Goal: Transaction & Acquisition: Book appointment/travel/reservation

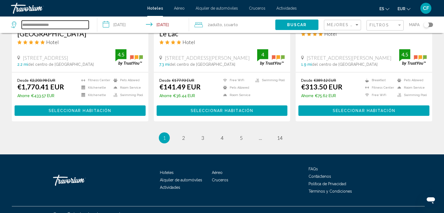
click at [63, 25] on input "**********" at bounding box center [55, 25] width 67 height 8
type input "*"
click at [125, 26] on input "**********" at bounding box center [144, 25] width 94 height 18
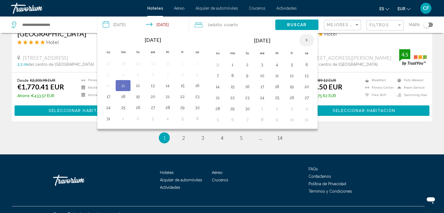
click at [310, 40] on th "Next month" at bounding box center [306, 40] width 15 height 12
click at [235, 96] on button "20" at bounding box center [232, 98] width 9 height 8
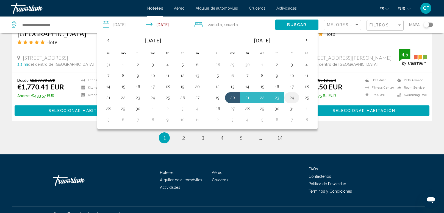
click at [287, 98] on button "24" at bounding box center [291, 98] width 9 height 8
type input "**********"
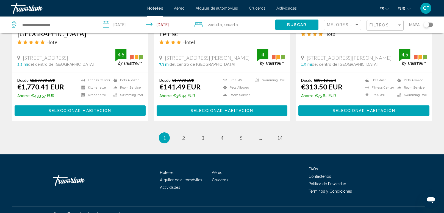
click at [216, 24] on span "Adulto" at bounding box center [216, 25] width 12 height 4
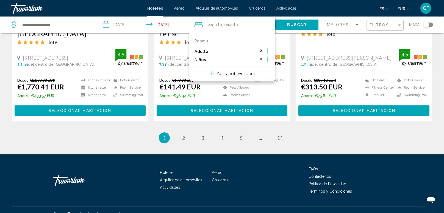
click at [255, 50] on icon "Decrement adults" at bounding box center [254, 50] width 5 height 5
click at [267, 60] on icon "Increment children" at bounding box center [267, 59] width 5 height 7
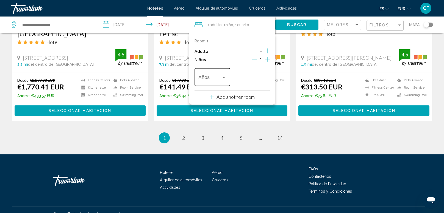
click at [223, 76] on div "Travelers: 1 adult, 1 child" at bounding box center [223, 77] width 5 height 4
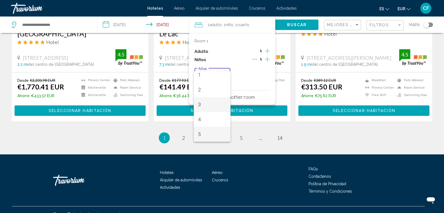
scroll to position [34, 0]
click at [207, 117] on span "5" at bounding box center [212, 119] width 28 height 15
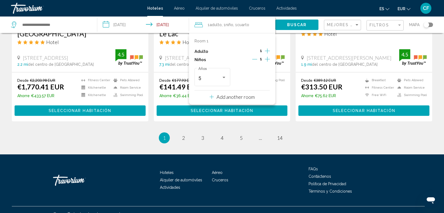
click at [217, 26] on span "Adulto" at bounding box center [216, 25] width 12 height 4
click at [268, 51] on icon "Increment adults" at bounding box center [267, 50] width 5 height 5
click at [58, 24] on input "Search widget" at bounding box center [55, 25] width 67 height 8
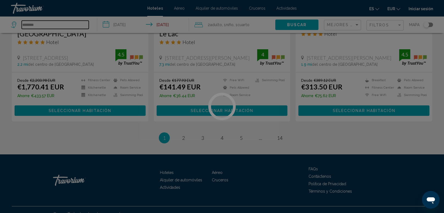
type input "*********"
type input "**********"
click at [285, 23] on div at bounding box center [222, 106] width 444 height 213
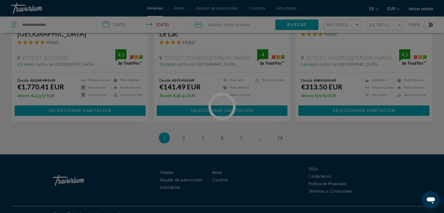
click at [285, 23] on div at bounding box center [222, 106] width 444 height 213
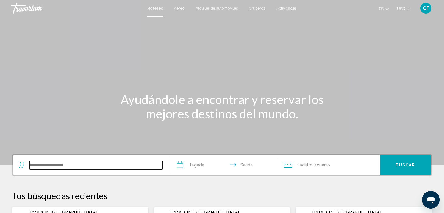
click at [65, 163] on input "Search widget" at bounding box center [95, 165] width 133 height 8
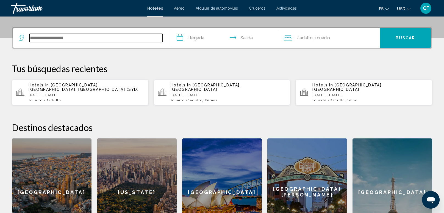
scroll to position [135, 0]
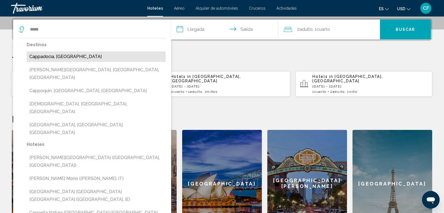
click at [64, 58] on button "Cappadocia, [GEOGRAPHIC_DATA]" at bounding box center [96, 56] width 139 height 10
type input "**********"
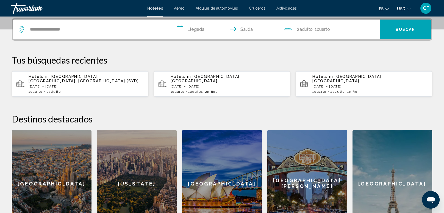
click at [192, 33] on input "**********" at bounding box center [225, 30] width 109 height 21
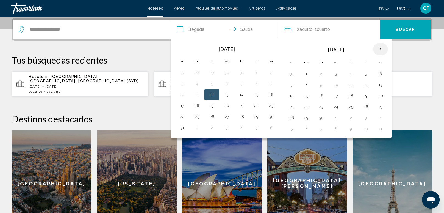
click at [378, 49] on th "Next month" at bounding box center [380, 49] width 15 height 12
click at [379, 47] on th "Next month" at bounding box center [380, 49] width 15 height 12
click at [305, 107] on button "17" at bounding box center [306, 107] width 9 height 8
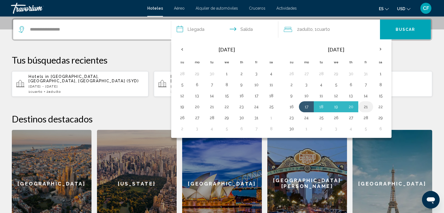
click at [365, 104] on button "21" at bounding box center [365, 107] width 9 height 8
type input "**********"
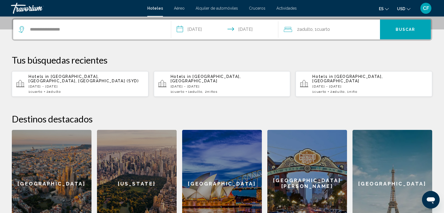
click at [327, 31] on span "Cuarto" at bounding box center [323, 29] width 13 height 5
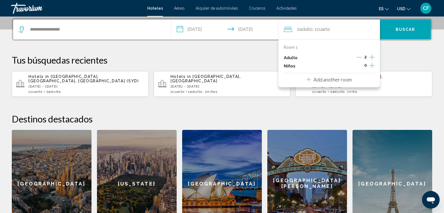
click at [373, 66] on icon "Increment children" at bounding box center [372, 65] width 5 height 7
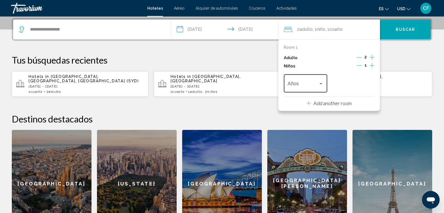
click at [322, 83] on div "Travelers: 2 adults, 1 child" at bounding box center [320, 83] width 5 height 4
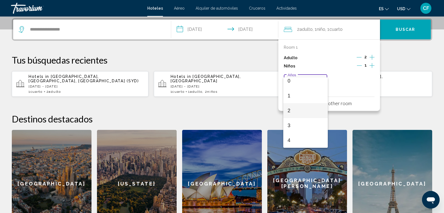
scroll to position [19, 0]
click at [306, 141] on span "5" at bounding box center [306, 140] width 36 height 15
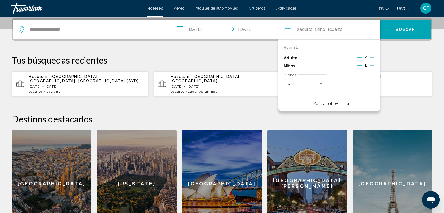
click at [400, 95] on div "**********" at bounding box center [222, 127] width 442 height 219
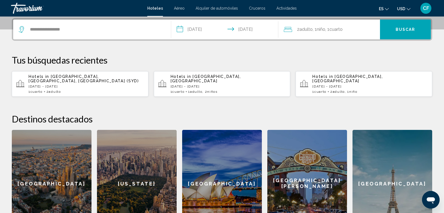
click at [404, 8] on span "USD" at bounding box center [401, 9] width 8 height 4
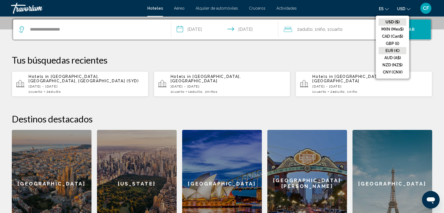
click at [396, 50] on button "EUR (€)" at bounding box center [393, 50] width 28 height 7
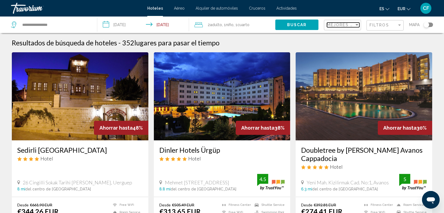
click at [355, 24] on div "Sort by" at bounding box center [356, 25] width 5 height 4
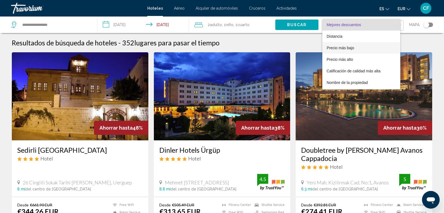
click at [351, 47] on span "Precio más bajo" at bounding box center [340, 48] width 27 height 4
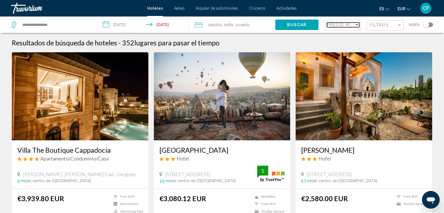
click at [356, 25] on div "Sort by" at bounding box center [357, 24] width 3 height 1
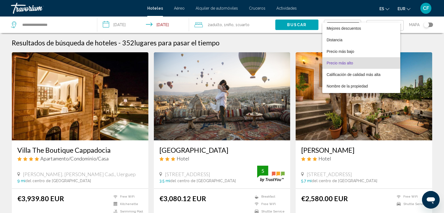
scroll to position [10, 0]
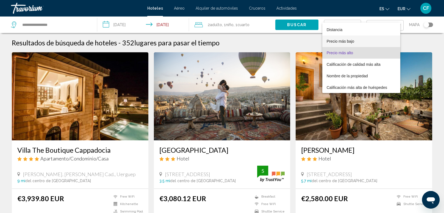
click at [350, 38] on span "Precio más bajo" at bounding box center [361, 41] width 69 height 12
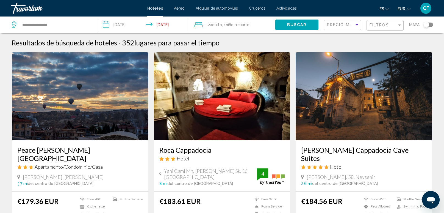
click at [330, 40] on div "Resultados de búsqueda de hoteles - 352 lugares para pasar el tiempo" at bounding box center [222, 42] width 420 height 8
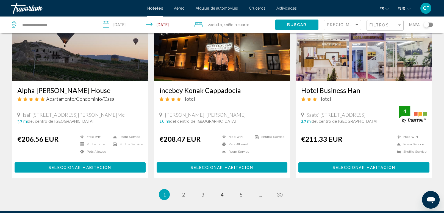
scroll to position [674, 0]
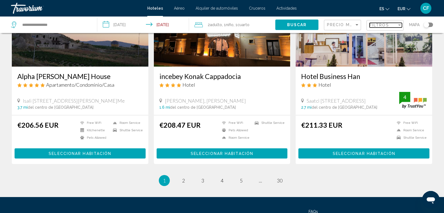
click at [400, 24] on div "Filter" at bounding box center [399, 24] width 3 height 1
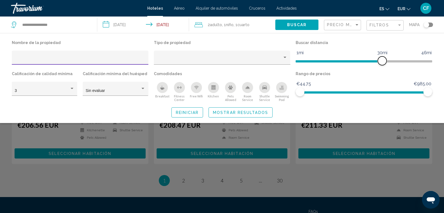
click at [385, 60] on span "Hotel Filters" at bounding box center [382, 60] width 9 height 9
click at [323, 62] on span "Hotel Filters" at bounding box center [339, 61] width 87 height 2
click at [313, 61] on span "Hotel Filters" at bounding box center [309, 61] width 27 height 2
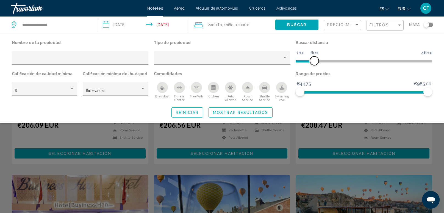
click at [308, 62] on span "Hotel Filters" at bounding box center [305, 60] width 19 height 9
click at [428, 90] on span "Hotel Filters" at bounding box center [427, 91] width 9 height 9
click at [368, 93] on span "Hotel Filters" at bounding box center [364, 92] width 128 height 2
click at [362, 93] on span "Hotel Filters" at bounding box center [334, 92] width 68 height 2
click at [271, 112] on button "Mostrar resultados" at bounding box center [241, 112] width 64 height 10
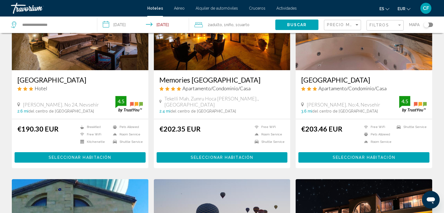
scroll to position [271, 0]
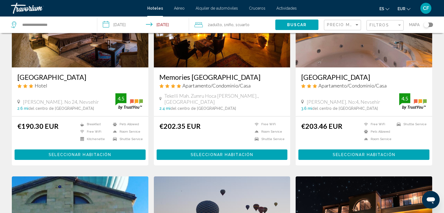
click at [345, 29] on div "Precio más bajo" at bounding box center [343, 25] width 32 height 10
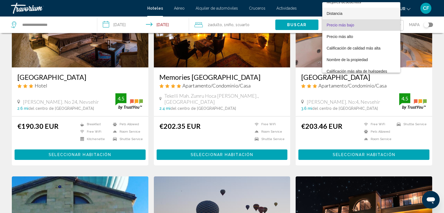
scroll to position [0, 0]
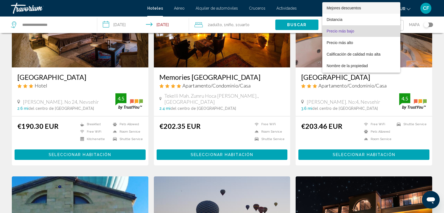
click at [339, 9] on span "Mejores descuentos" at bounding box center [344, 8] width 34 height 4
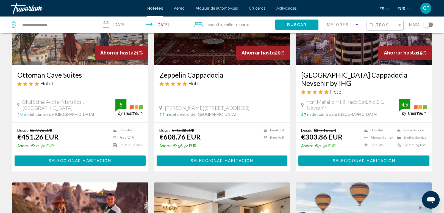
click at [7, 111] on div "Resultados de búsqueda de hoteles - 194 lugares para pasar el tiempo Ahorrar ha…" at bounding box center [222, 184] width 442 height 835
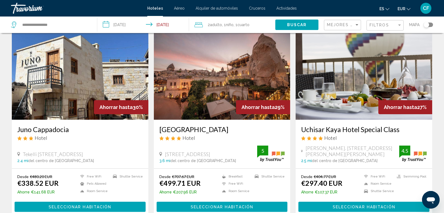
scroll to position [22, 0]
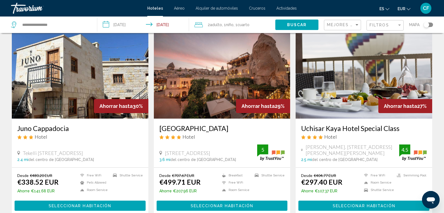
click at [181, 97] on img "Main content" at bounding box center [222, 74] width 137 height 88
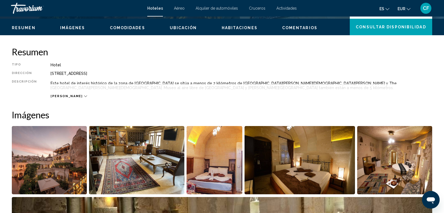
scroll to position [163, 0]
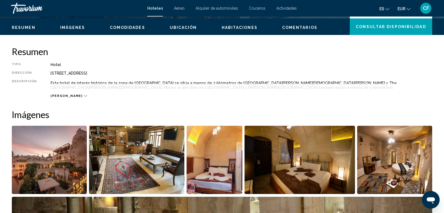
click at [65, 95] on div "Lee mas" at bounding box center [69, 96] width 36 height 4
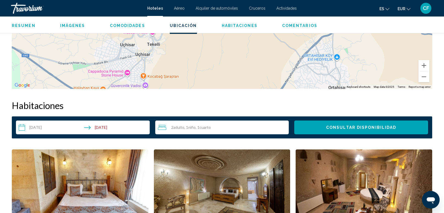
scroll to position [598, 0]
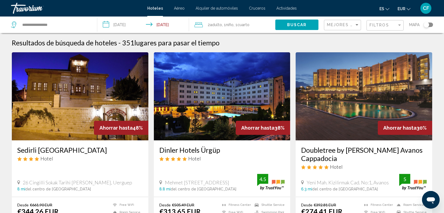
click at [331, 68] on img "Main content" at bounding box center [364, 96] width 137 height 88
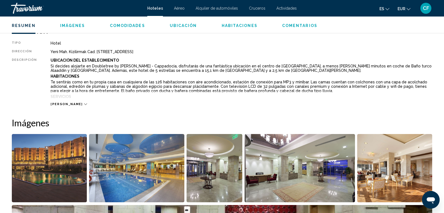
scroll to position [196, 0]
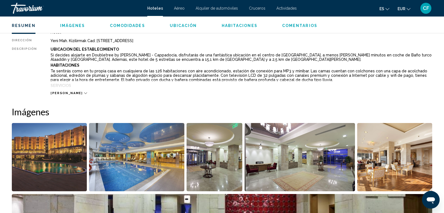
click at [52, 93] on span "Lee mas" at bounding box center [67, 93] width 32 height 4
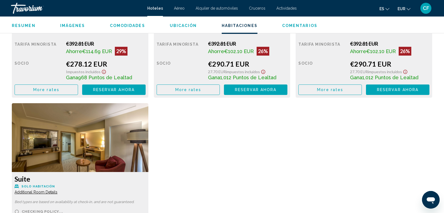
scroll to position [1131, 0]
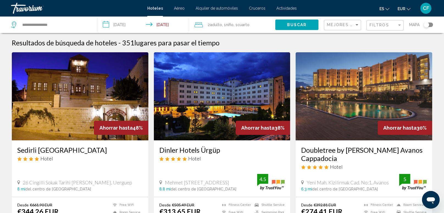
click at [223, 98] on img "Main content" at bounding box center [222, 96] width 137 height 88
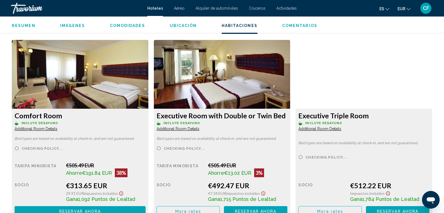
scroll to position [739, 0]
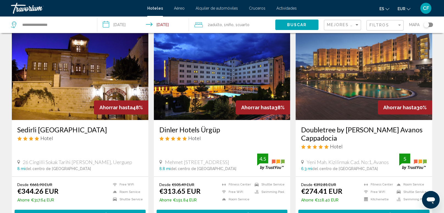
scroll to position [22, 0]
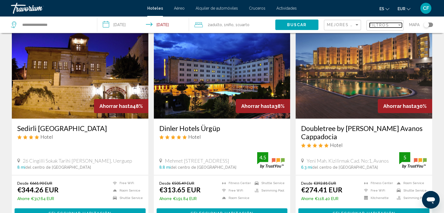
click at [383, 23] on span "Filtros" at bounding box center [380, 25] width 20 height 4
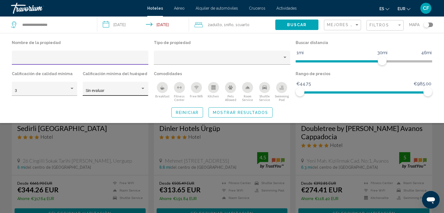
click at [144, 89] on div "Hotel Filters" at bounding box center [142, 88] width 3 height 1
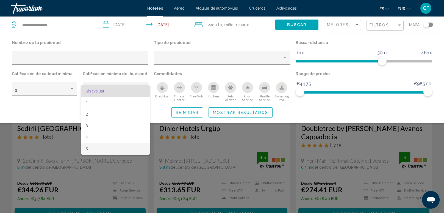
click at [92, 149] on span "5" at bounding box center [116, 149] width 60 height 12
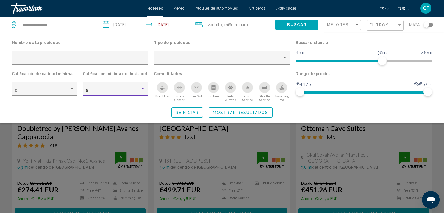
click at [252, 110] on span "Mostrar resultados" at bounding box center [240, 112] width 55 height 4
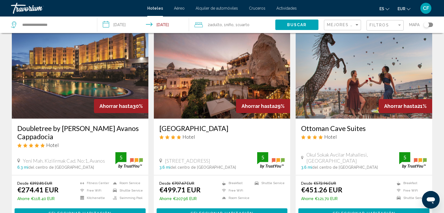
click at [364, 68] on img "Main content" at bounding box center [364, 74] width 137 height 88
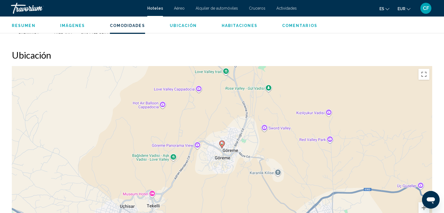
scroll to position [500, 0]
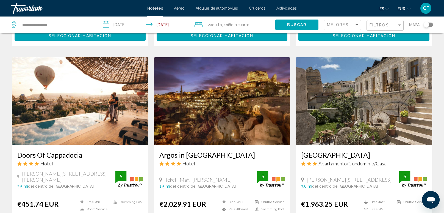
scroll to position [619, 0]
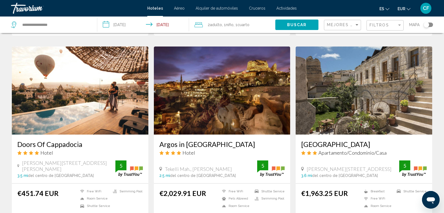
click at [114, 77] on img "Main content" at bounding box center [80, 90] width 137 height 88
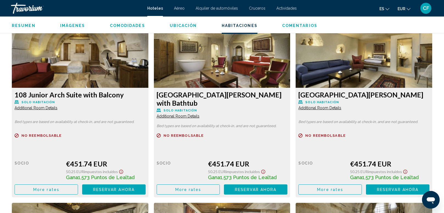
scroll to position [761, 0]
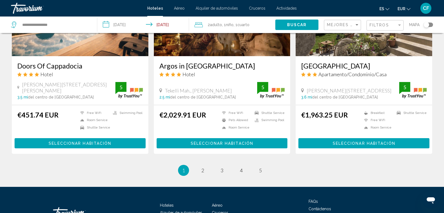
scroll to position [706, 0]
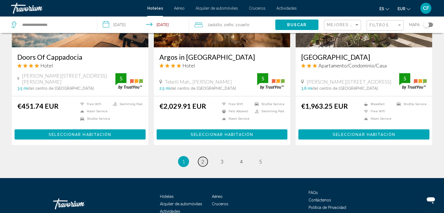
click at [203, 158] on span "2" at bounding box center [202, 161] width 3 height 6
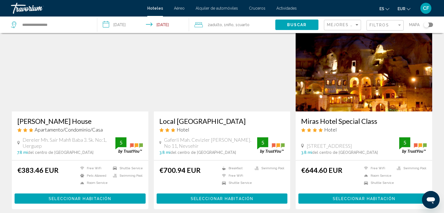
scroll to position [616, 0]
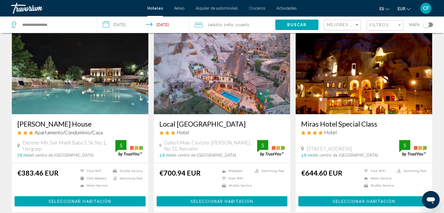
click at [90, 97] on img "Main content" at bounding box center [80, 70] width 137 height 88
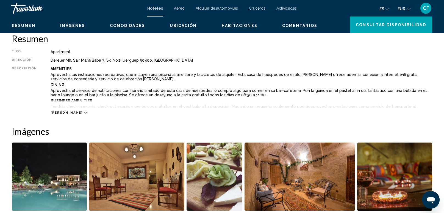
scroll to position [152, 0]
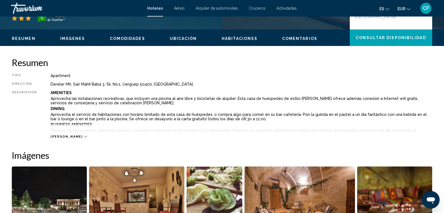
click at [63, 138] on span "Lee mas" at bounding box center [67, 137] width 32 height 4
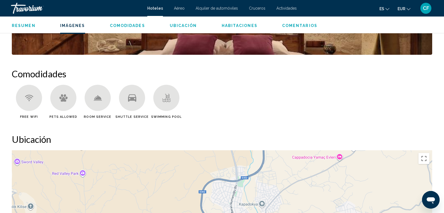
scroll to position [587, 0]
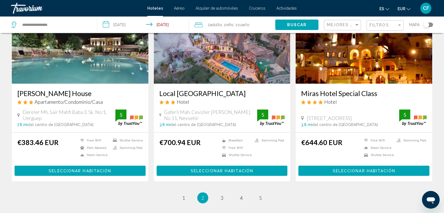
scroll to position [685, 0]
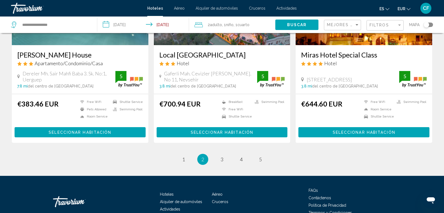
click at [188, 129] on button "Seleccionar habitación" at bounding box center [222, 132] width 131 height 10
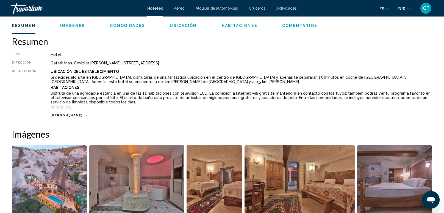
scroll to position [174, 0]
click at [84, 113] on icon "Main content" at bounding box center [85, 114] width 3 height 3
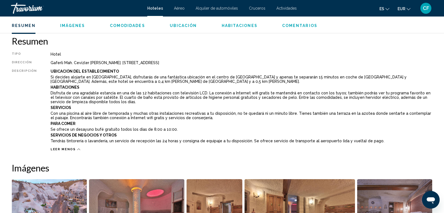
click at [29, 139] on div "Descripción" at bounding box center [24, 106] width 25 height 75
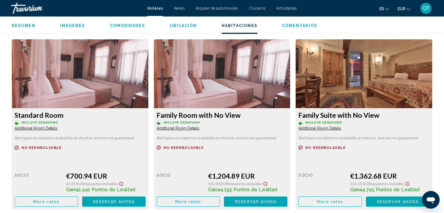
scroll to position [771, 0]
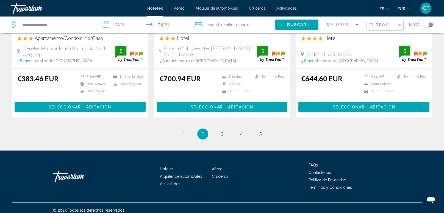
scroll to position [714, 0]
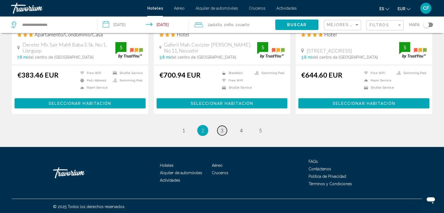
click at [224, 129] on link "page 3" at bounding box center [222, 131] width 10 height 10
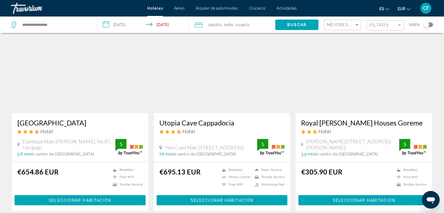
scroll to position [18, 0]
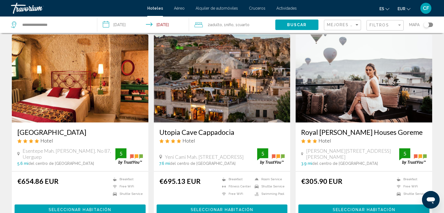
click at [325, 207] on button "Seleccionar habitación" at bounding box center [363, 209] width 131 height 10
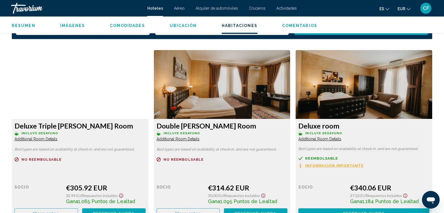
scroll to position [739, 0]
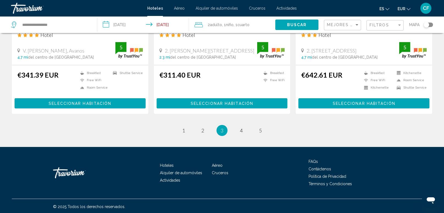
scroll to position [714, 0]
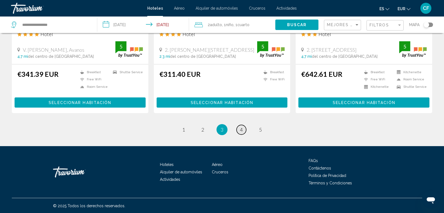
click at [245, 130] on link "page 4" at bounding box center [242, 130] width 10 height 10
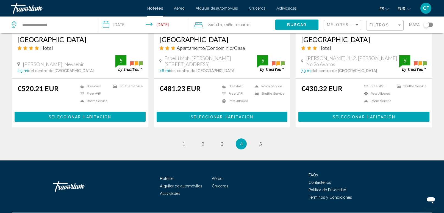
scroll to position [714, 0]
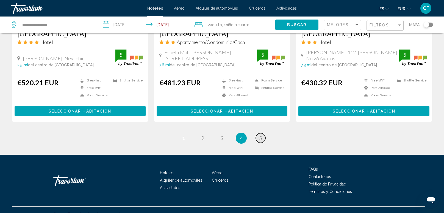
click at [262, 135] on span "5" at bounding box center [260, 138] width 3 height 6
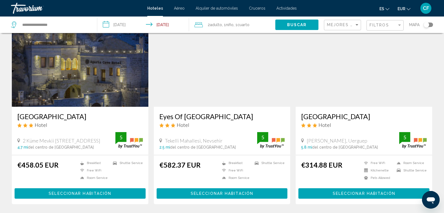
scroll to position [32, 0]
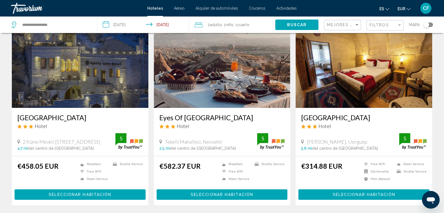
click at [319, 191] on button "Seleccionar habitación" at bounding box center [363, 194] width 131 height 10
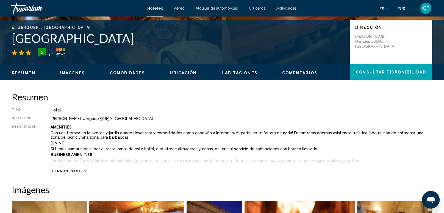
scroll to position [76, 0]
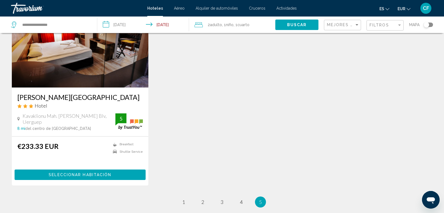
scroll to position [652, 0]
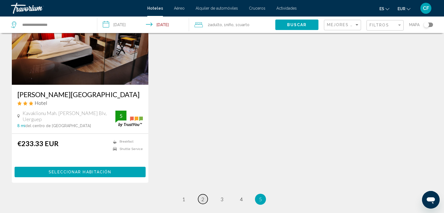
click at [201, 194] on link "page 2" at bounding box center [203, 199] width 10 height 10
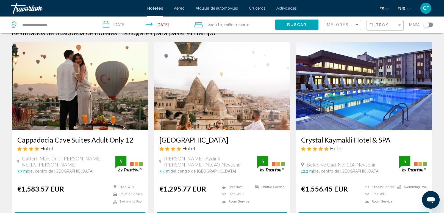
scroll to position [11, 0]
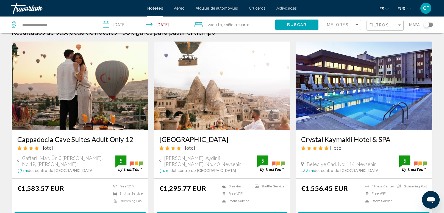
click at [338, 27] on div "Mejores descuentos" at bounding box center [343, 25] width 32 height 10
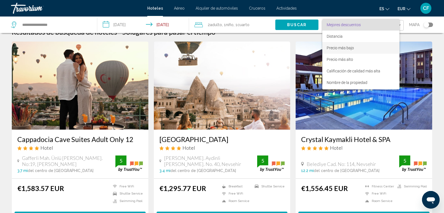
click at [343, 50] on span "Precio más bajo" at bounding box center [361, 48] width 68 height 12
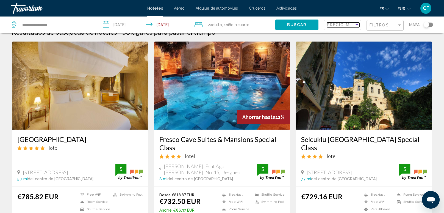
click at [338, 25] on span "Precio más alto" at bounding box center [348, 25] width 43 height 4
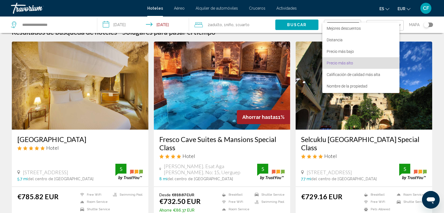
scroll to position [10, 0]
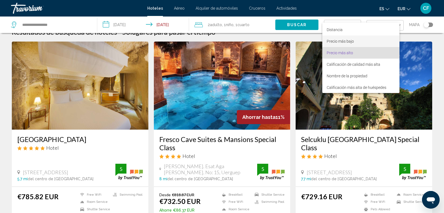
click at [343, 44] on span "Precio más bajo" at bounding box center [361, 41] width 68 height 12
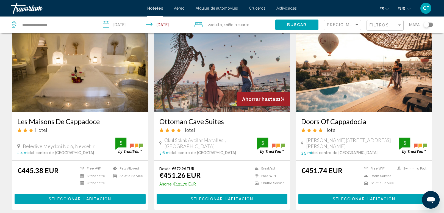
scroll to position [435, 0]
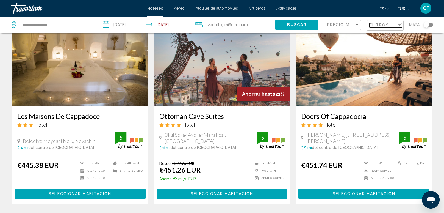
click at [381, 24] on span "Filtros" at bounding box center [380, 25] width 20 height 4
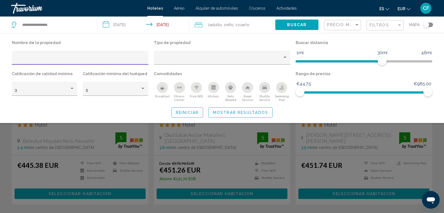
click at [162, 88] on icon "Breakfast" at bounding box center [162, 88] width 4 height 2
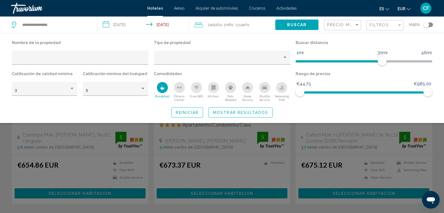
click at [231, 112] on span "Mostrar resultados" at bounding box center [240, 112] width 55 height 4
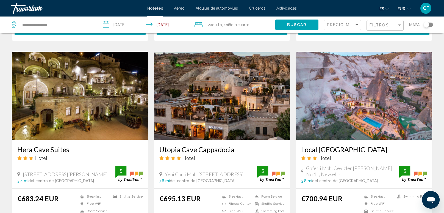
scroll to position [609, 0]
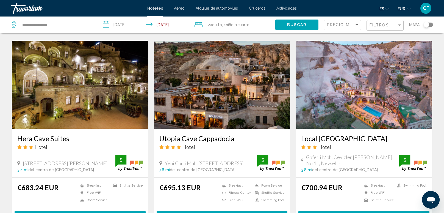
click at [191, 212] on span "Seleccionar habitación" at bounding box center [222, 215] width 63 height 4
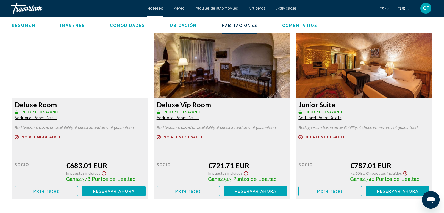
scroll to position [728, 0]
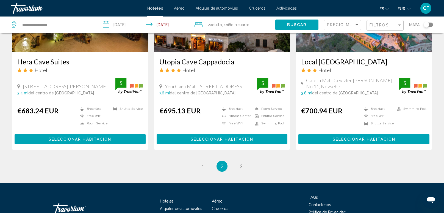
scroll to position [685, 0]
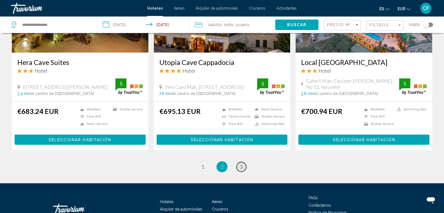
click at [240, 163] on span "3" at bounding box center [241, 166] width 3 height 6
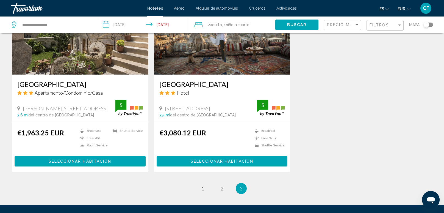
scroll to position [467, 0]
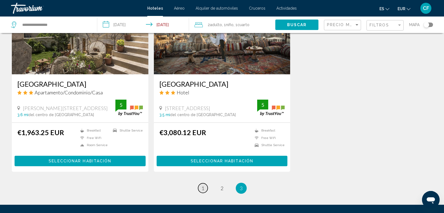
click at [203, 186] on span "1" at bounding box center [202, 188] width 3 height 6
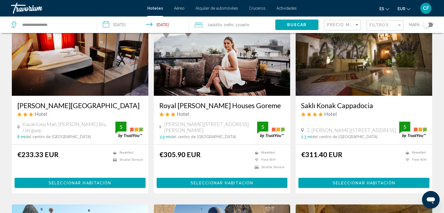
scroll to position [43, 0]
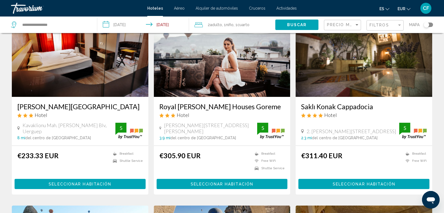
click at [106, 183] on span "Seleccionar habitación" at bounding box center [80, 184] width 63 height 4
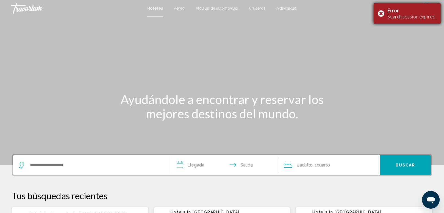
click at [384, 12] on div "Error Search session expired." at bounding box center [407, 13] width 67 height 20
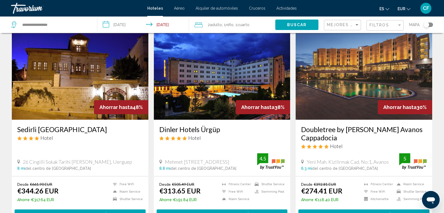
scroll to position [22, 0]
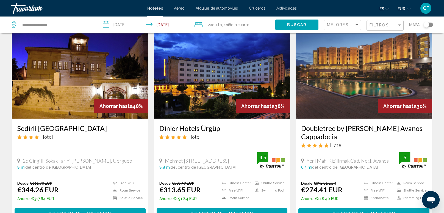
click at [330, 208] on button "Seleccionar habitación" at bounding box center [363, 213] width 131 height 10
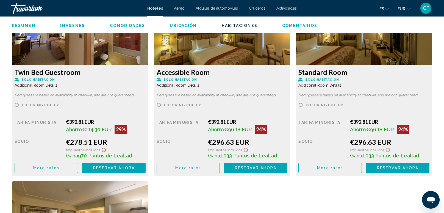
scroll to position [967, 0]
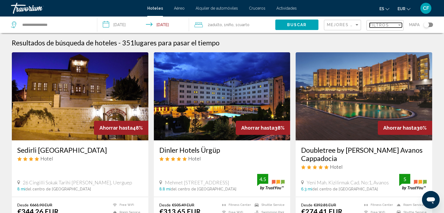
click at [379, 27] on span "Filtros" at bounding box center [380, 25] width 20 height 4
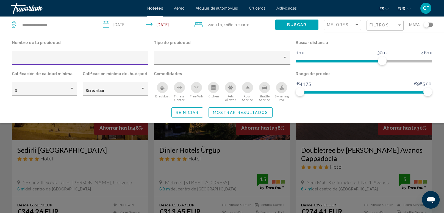
click at [163, 86] on icon "Breakfast" at bounding box center [162, 87] width 4 height 4
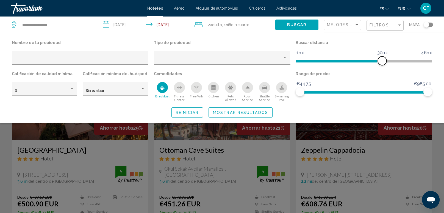
click at [383, 62] on span "Hotel Filters" at bounding box center [382, 60] width 9 height 9
click at [332, 60] on span "Hotel Filters" at bounding box center [339, 61] width 87 height 2
click at [321, 60] on span "Hotel Filters" at bounding box center [314, 61] width 36 height 2
click at [313, 61] on span "Hotel Filters" at bounding box center [309, 61] width 27 height 2
click at [306, 62] on span "Hotel Filters" at bounding box center [305, 60] width 19 height 9
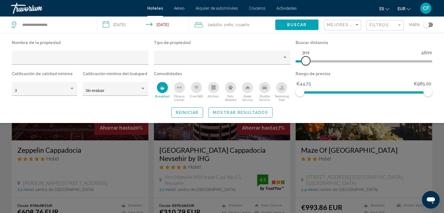
click at [319, 60] on span "Hotel Filters" at bounding box center [364, 61] width 137 height 2
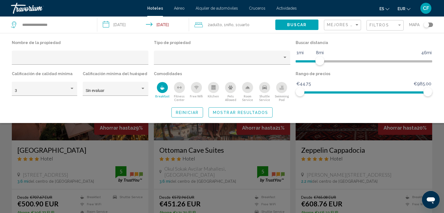
click at [247, 114] on span "Mostrar resultados" at bounding box center [240, 112] width 55 height 4
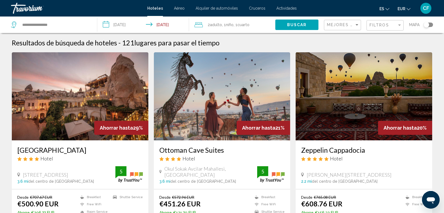
click at [371, 22] on div "Filtros" at bounding box center [386, 25] width 32 height 10
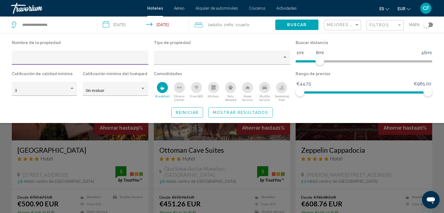
click at [254, 114] on span "Mostrar resultados" at bounding box center [240, 112] width 55 height 4
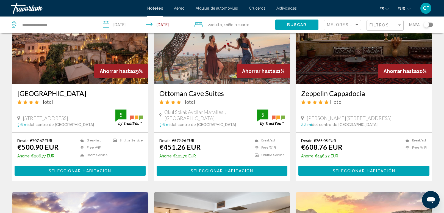
scroll to position [76, 0]
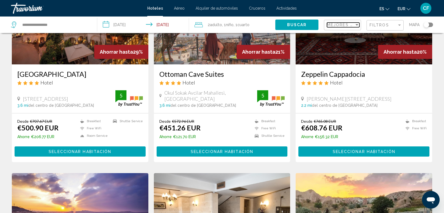
click at [354, 23] on span "Mejores descuentos" at bounding box center [354, 25] width 55 height 4
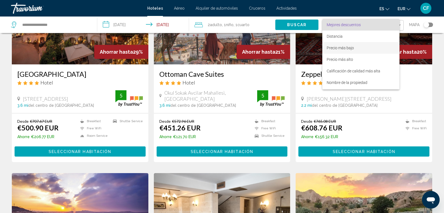
click at [343, 47] on span "Precio más bajo" at bounding box center [340, 48] width 27 height 4
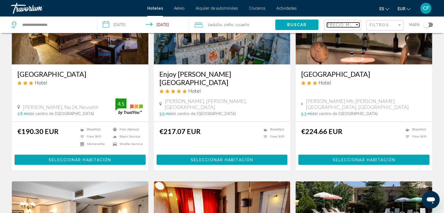
scroll to position [76, 0]
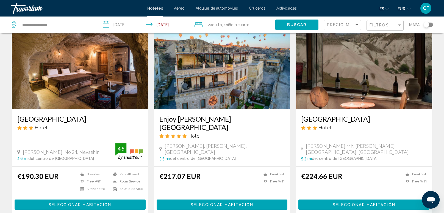
scroll to position [32, 0]
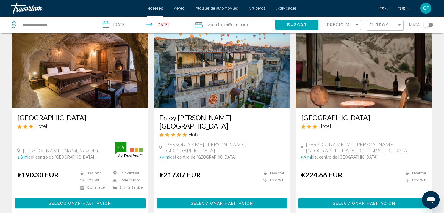
click at [88, 201] on span "Seleccionar habitación" at bounding box center [80, 203] width 63 height 4
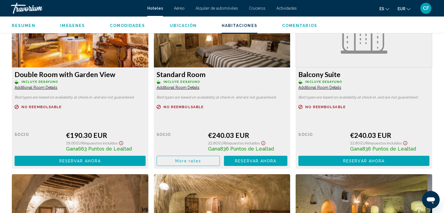
scroll to position [782, 0]
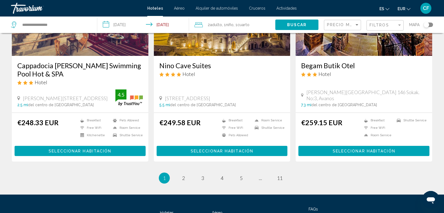
scroll to position [685, 0]
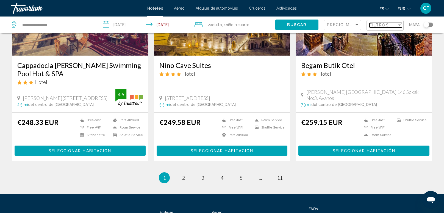
click at [390, 25] on div "Filtros" at bounding box center [383, 25] width 27 height 4
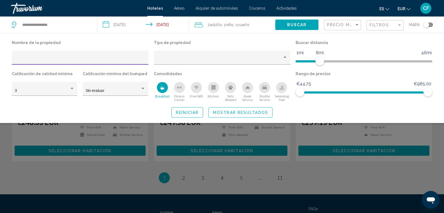
click at [280, 88] on icon "Swimming Pool" at bounding box center [281, 87] width 4 height 4
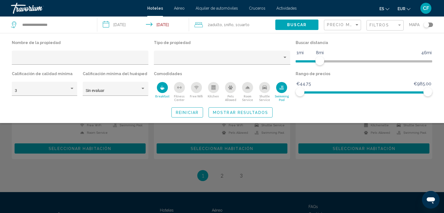
scroll to position [292, 0]
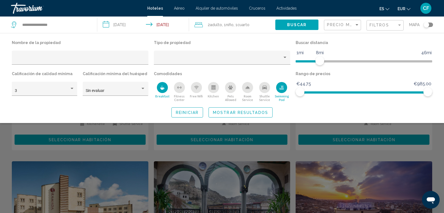
click at [245, 113] on span "Mostrar resultados" at bounding box center [240, 112] width 55 height 4
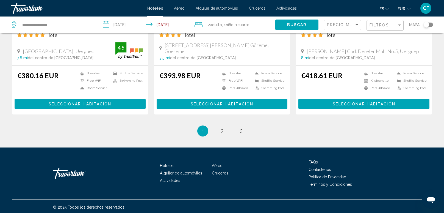
scroll to position [730, 0]
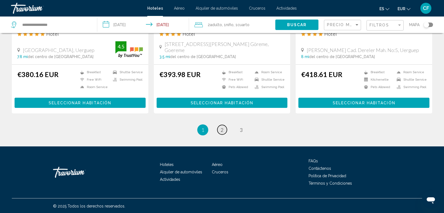
click at [222, 132] on link "page 2" at bounding box center [222, 130] width 10 height 10
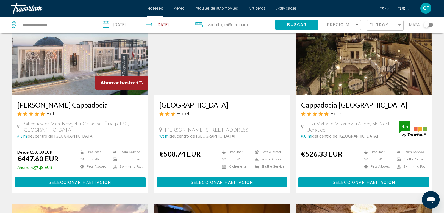
scroll to position [54, 0]
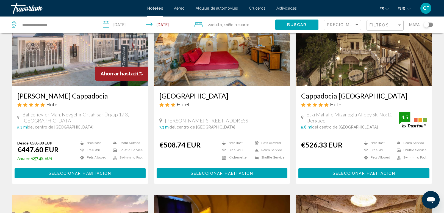
click at [313, 174] on button "Seleccionar habitación" at bounding box center [363, 173] width 131 height 10
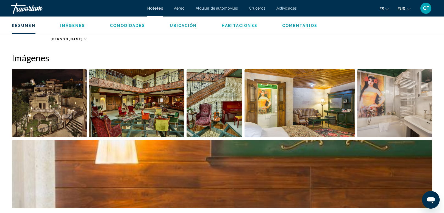
scroll to position [250, 0]
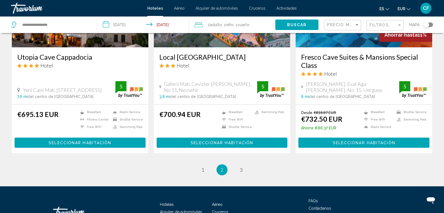
scroll to position [685, 0]
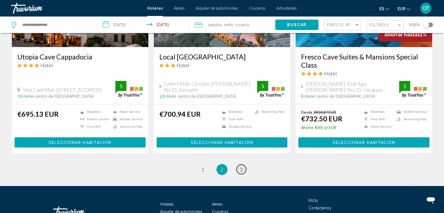
click at [241, 166] on span "3" at bounding box center [241, 169] width 3 height 6
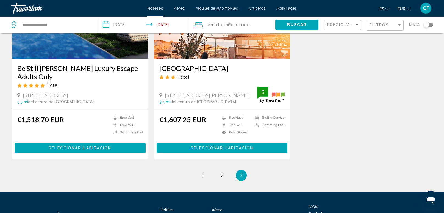
scroll to position [293, 0]
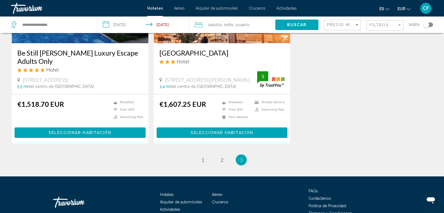
click at [198, 154] on li "page 1" at bounding box center [202, 159] width 11 height 11
click at [202, 157] on span "1" at bounding box center [202, 160] width 3 height 6
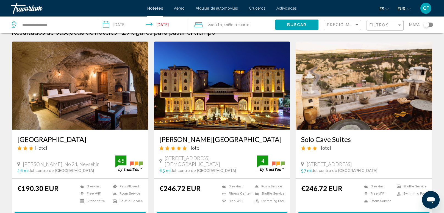
scroll to position [22, 0]
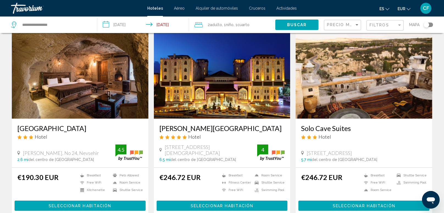
click at [256, 97] on img "Main content" at bounding box center [222, 74] width 137 height 88
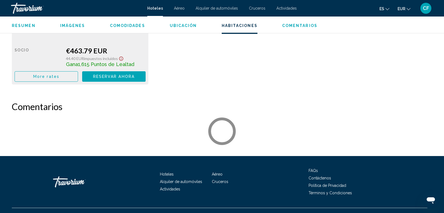
scroll to position [1028, 0]
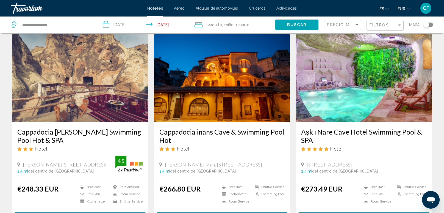
scroll to position [217, 0]
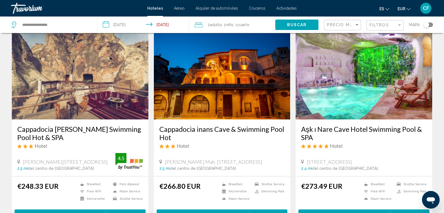
click at [318, 59] on img "Main content" at bounding box center [364, 75] width 137 height 88
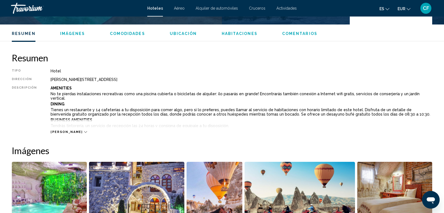
scroll to position [141, 0]
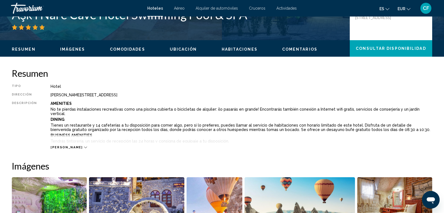
click at [63, 148] on span "Lee mas" at bounding box center [67, 147] width 32 height 4
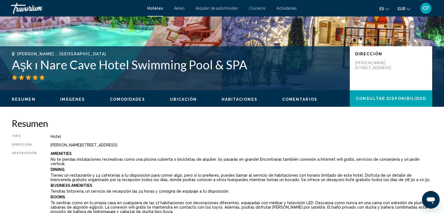
scroll to position [76, 0]
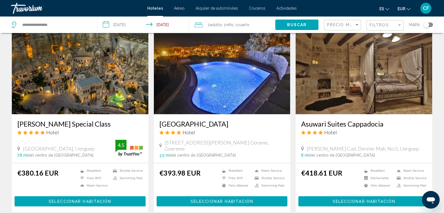
scroll to position [632, 0]
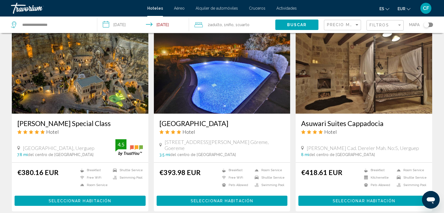
click at [171, 200] on button "Seleccionar habitación" at bounding box center [222, 200] width 131 height 10
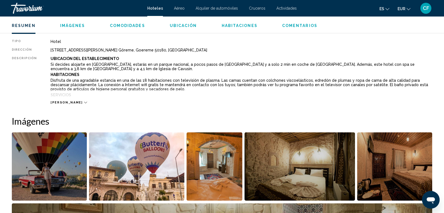
scroll to position [174, 0]
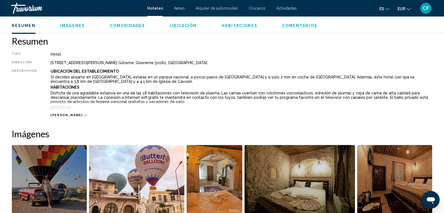
click at [53, 115] on span "Lee mas" at bounding box center [67, 115] width 32 height 4
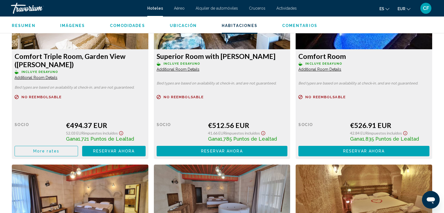
scroll to position [1011, 0]
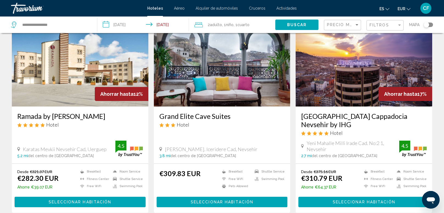
scroll to position [445, 0]
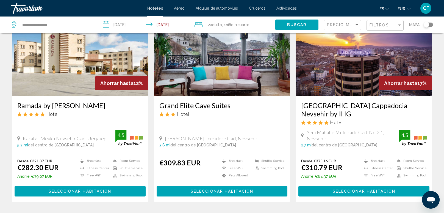
click at [173, 187] on button "Seleccionar habitación" at bounding box center [222, 191] width 131 height 10
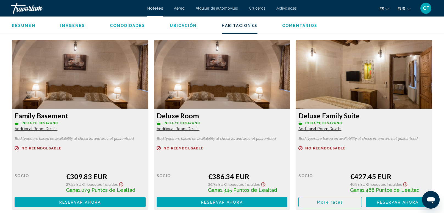
scroll to position [739, 0]
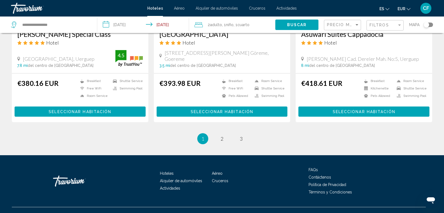
scroll to position [728, 0]
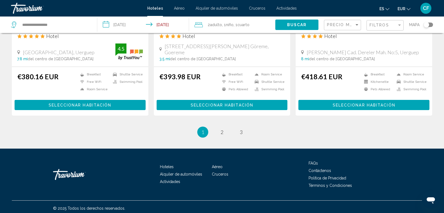
click at [42, 106] on button "Seleccionar habitación" at bounding box center [80, 105] width 131 height 10
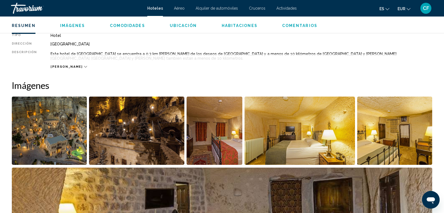
scroll to position [196, 0]
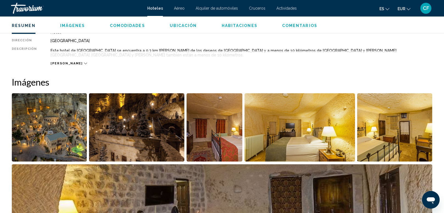
click at [56, 62] on span "Lee mas" at bounding box center [67, 64] width 32 height 4
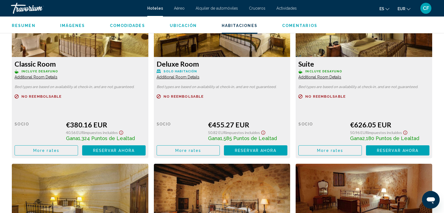
scroll to position [761, 0]
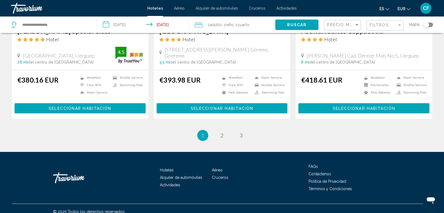
scroll to position [730, 0]
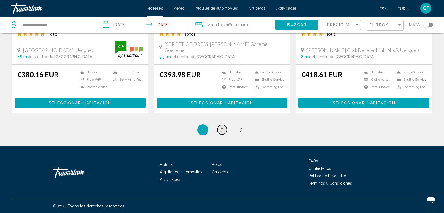
click at [224, 129] on link "page 2" at bounding box center [222, 130] width 10 height 10
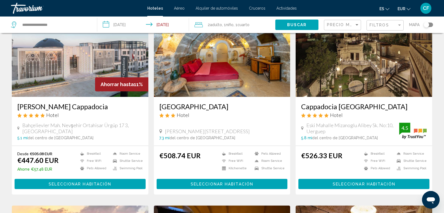
scroll to position [54, 0]
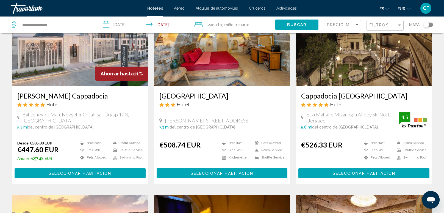
click at [62, 173] on span "Seleccionar habitación" at bounding box center [80, 173] width 63 height 4
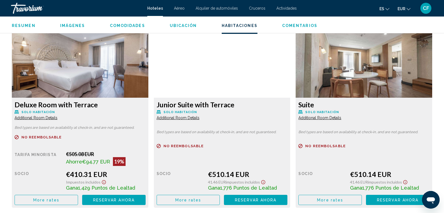
scroll to position [750, 0]
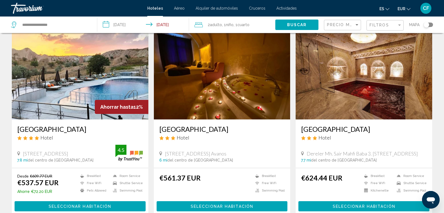
scroll to position [228, 0]
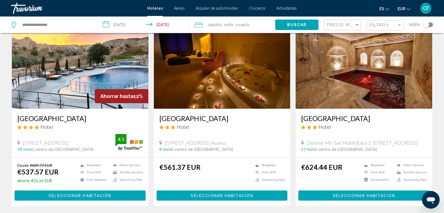
click at [83, 194] on span "Seleccionar habitación" at bounding box center [80, 195] width 63 height 4
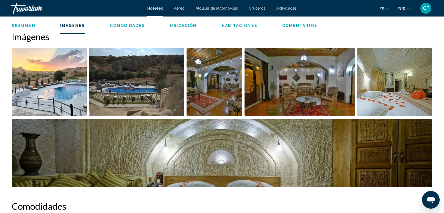
scroll to position [271, 0]
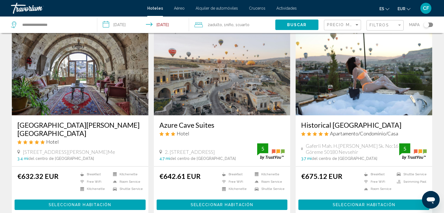
scroll to position [418, 0]
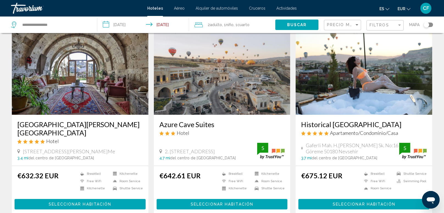
click at [77, 201] on span "Seleccionar habitación" at bounding box center [80, 203] width 63 height 4
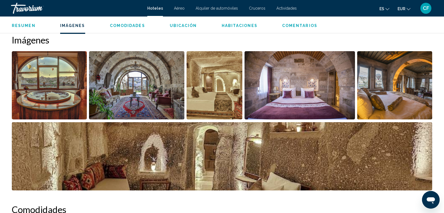
scroll to position [271, 0]
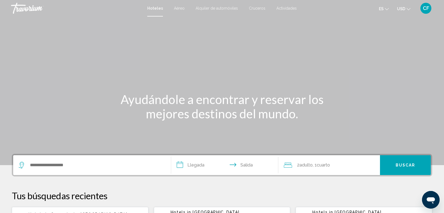
click at [409, 10] on button "USD USD ($) MXN (Mex$) CAD (Can$) GBP (£) EUR (€) AUD (A$) NZD (NZ$) CNY (CN¥)" at bounding box center [403, 9] width 13 height 8
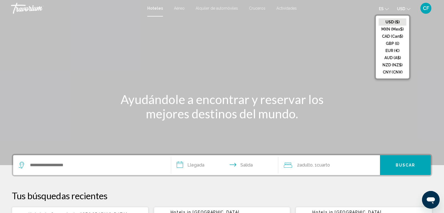
click at [424, 6] on span "CF" at bounding box center [426, 7] width 6 height 5
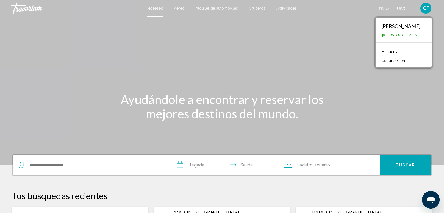
click at [392, 51] on link "Mi cuenta" at bounding box center [390, 51] width 23 height 7
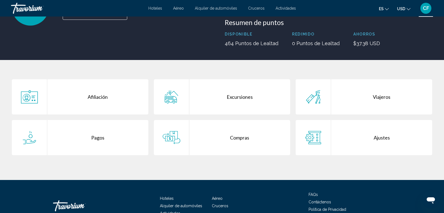
scroll to position [76, 0]
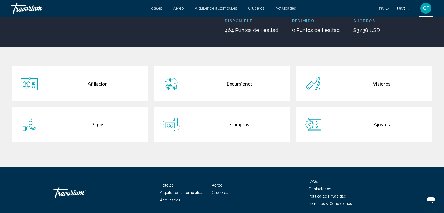
click at [111, 96] on div "Afiliación" at bounding box center [97, 83] width 101 height 35
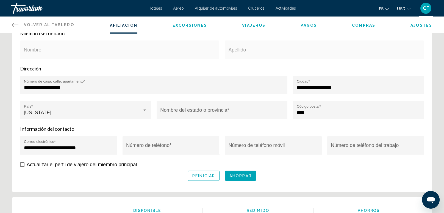
scroll to position [174, 0]
click at [146, 111] on div "Main content" at bounding box center [144, 110] width 5 height 4
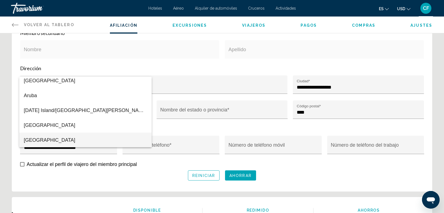
scroll to position [182, 0]
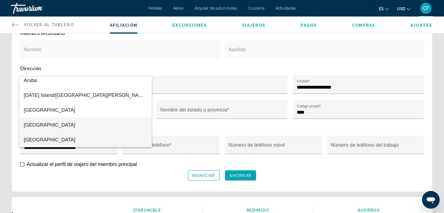
click at [109, 121] on span "Austria" at bounding box center [86, 124] width 124 height 15
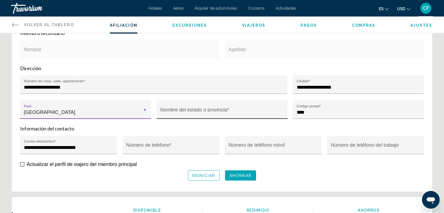
click at [198, 111] on input "Nombre del estado o provincia *" at bounding box center [222, 111] width 124 height 5
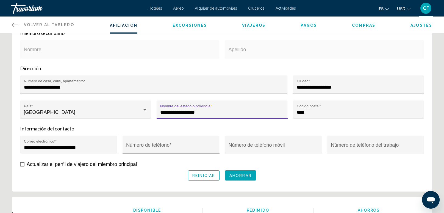
type input "**********"
click at [177, 146] on input "Número de teléfono *" at bounding box center [171, 147] width 90 height 5
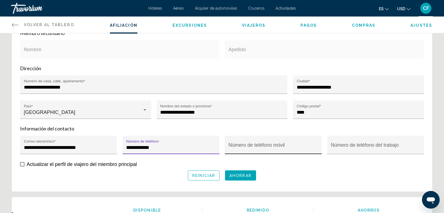
type input "**********"
click at [231, 145] on input "Número de teléfono móvil" at bounding box center [274, 147] width 90 height 5
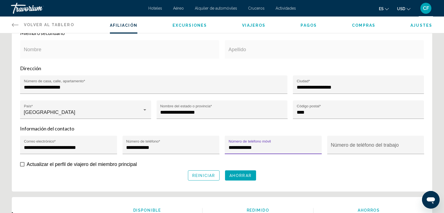
type input "**********"
click at [226, 63] on div "Apellido" at bounding box center [324, 52] width 199 height 25
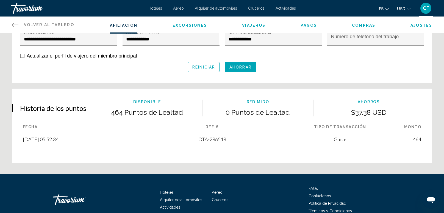
scroll to position [282, 0]
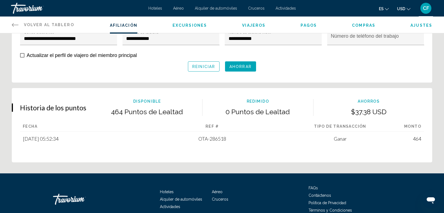
click at [249, 66] on span "Ahorrar" at bounding box center [240, 66] width 22 height 4
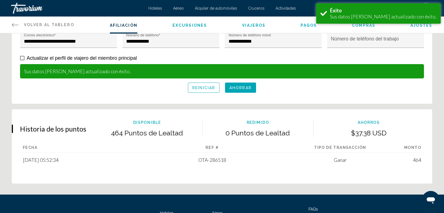
scroll to position [285, 0]
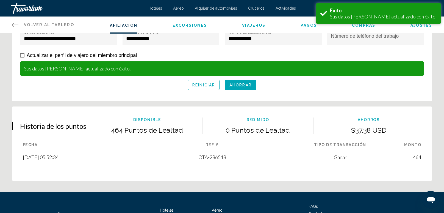
click at [15, 24] on icon "Main content" at bounding box center [15, 24] width 7 height 7
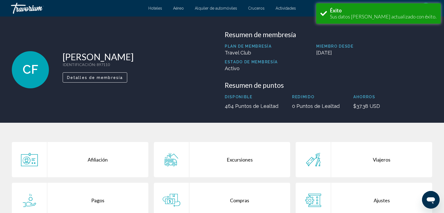
click at [230, 202] on div "Compras" at bounding box center [239, 199] width 101 height 35
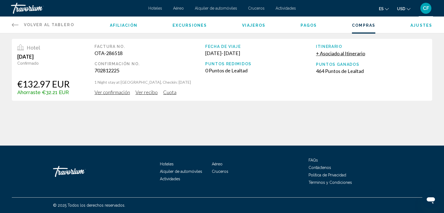
click at [15, 24] on icon "Main content" at bounding box center [15, 24] width 7 height 7
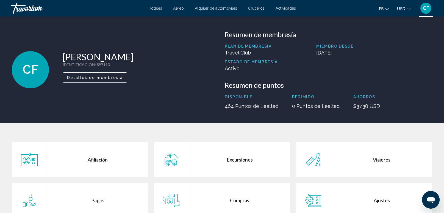
click at [119, 74] on button "Detalles de membresía" at bounding box center [95, 77] width 65 height 10
